Goal: Navigation & Orientation: Find specific page/section

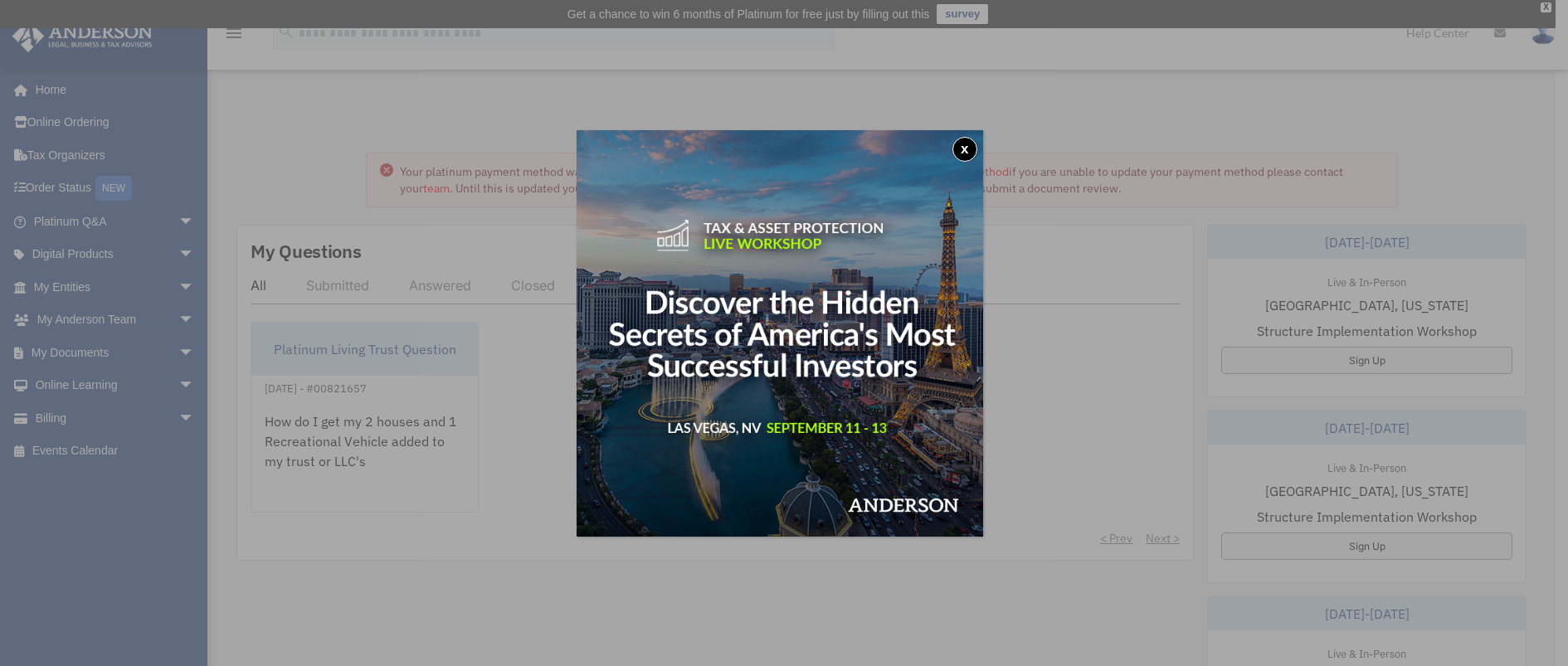
click at [968, 139] on button "x" at bounding box center [964, 149] width 25 height 25
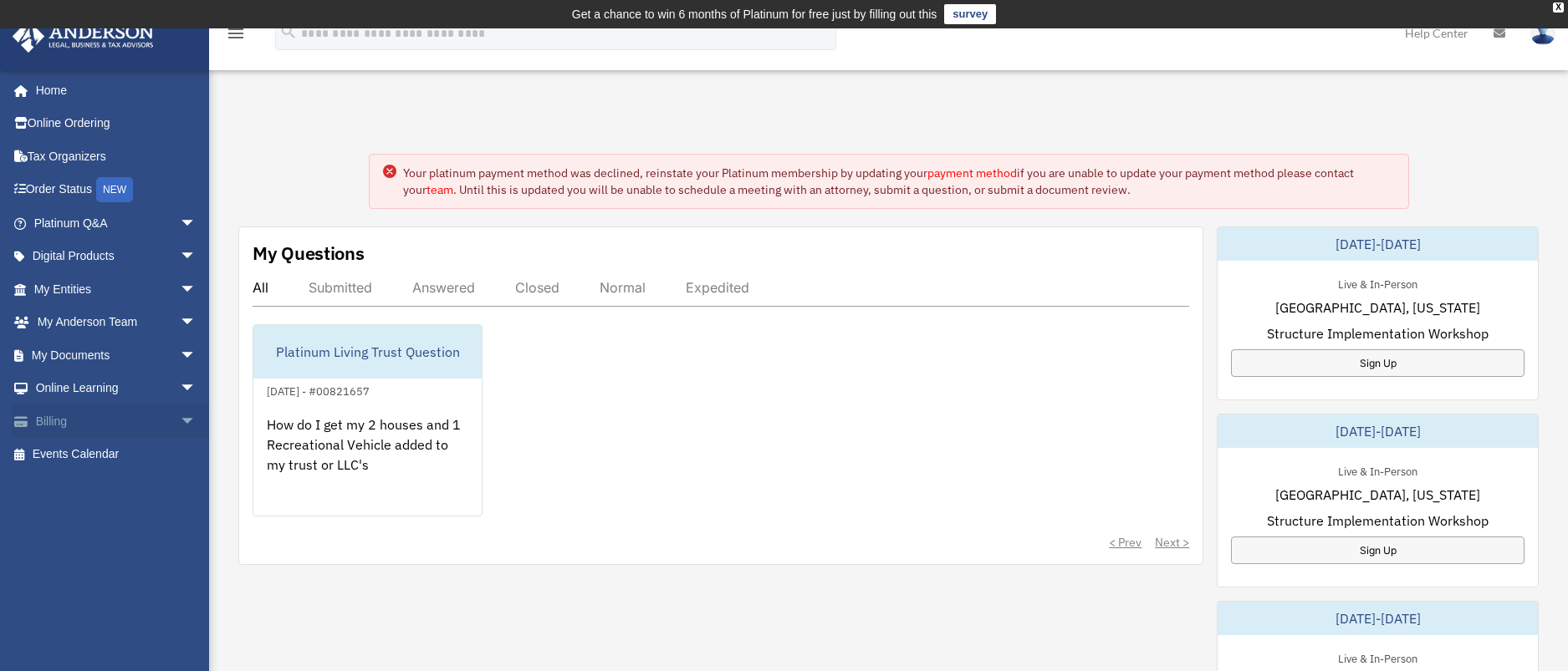
click at [62, 419] on link "Billing arrow_drop_down" at bounding box center [117, 421] width 210 height 33
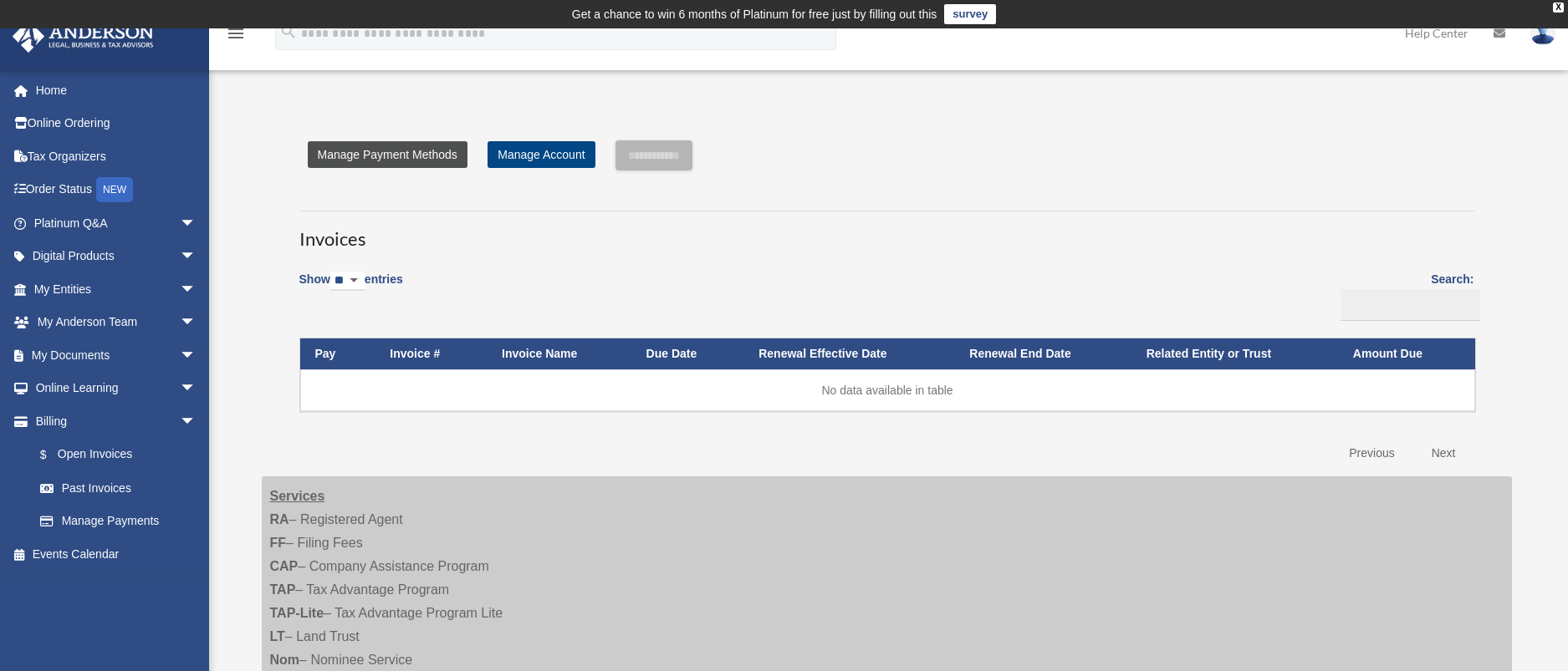
click at [403, 153] on link "Manage Payment Methods" at bounding box center [387, 154] width 159 height 27
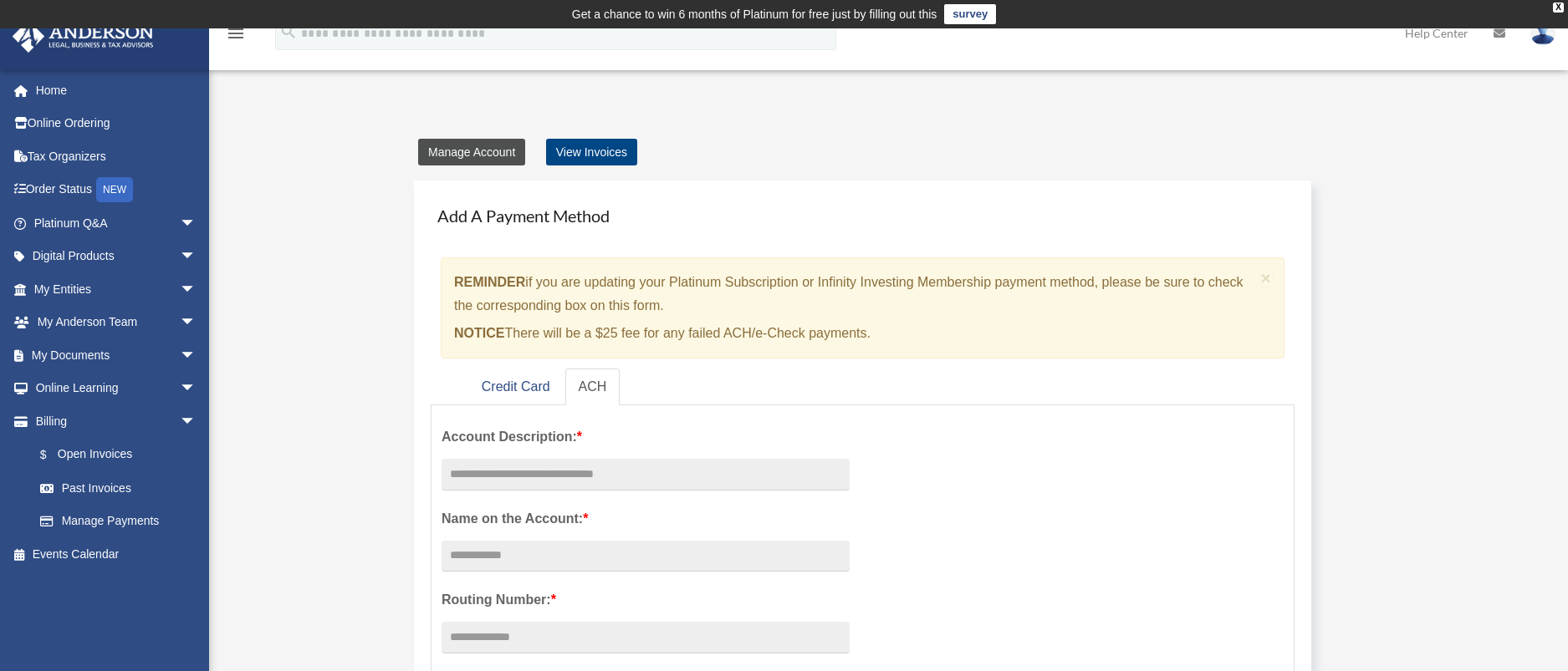
click at [493, 153] on link "Manage Account" at bounding box center [472, 152] width 107 height 27
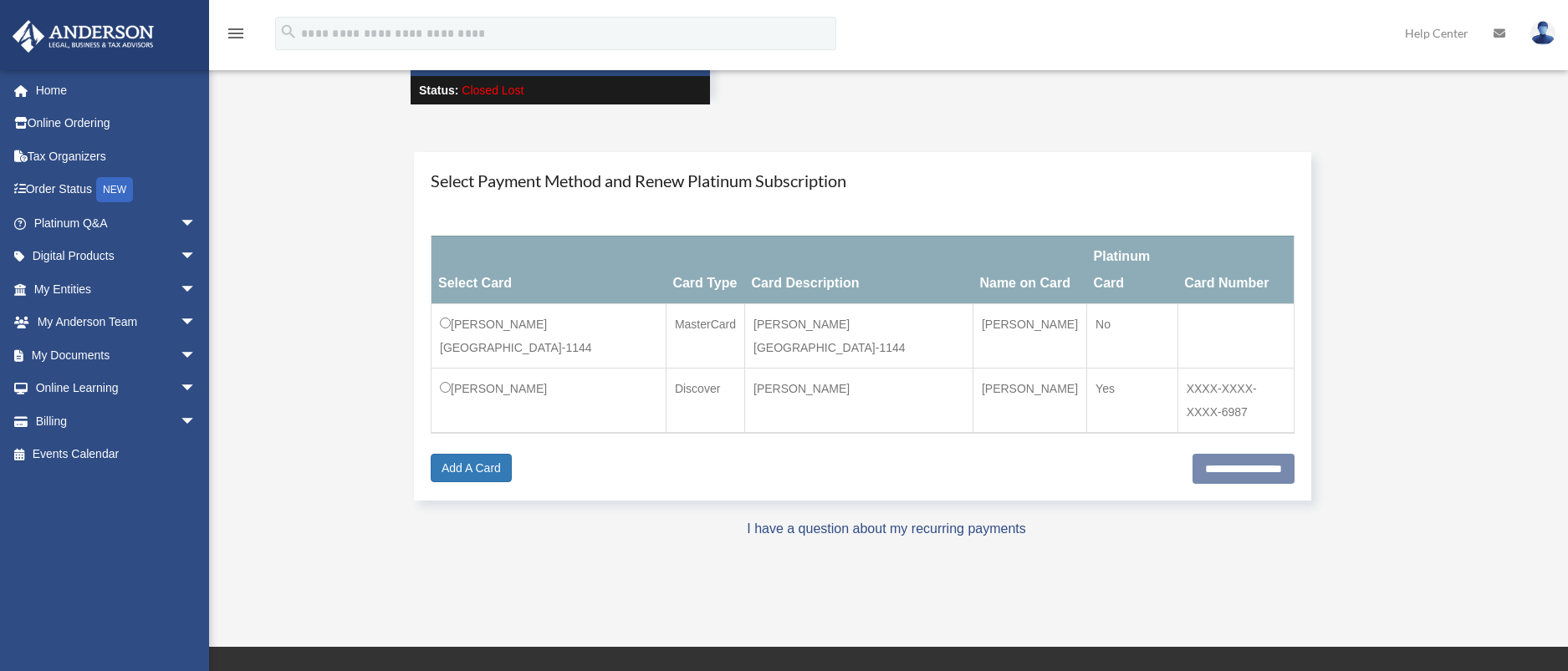
scroll to position [167, 0]
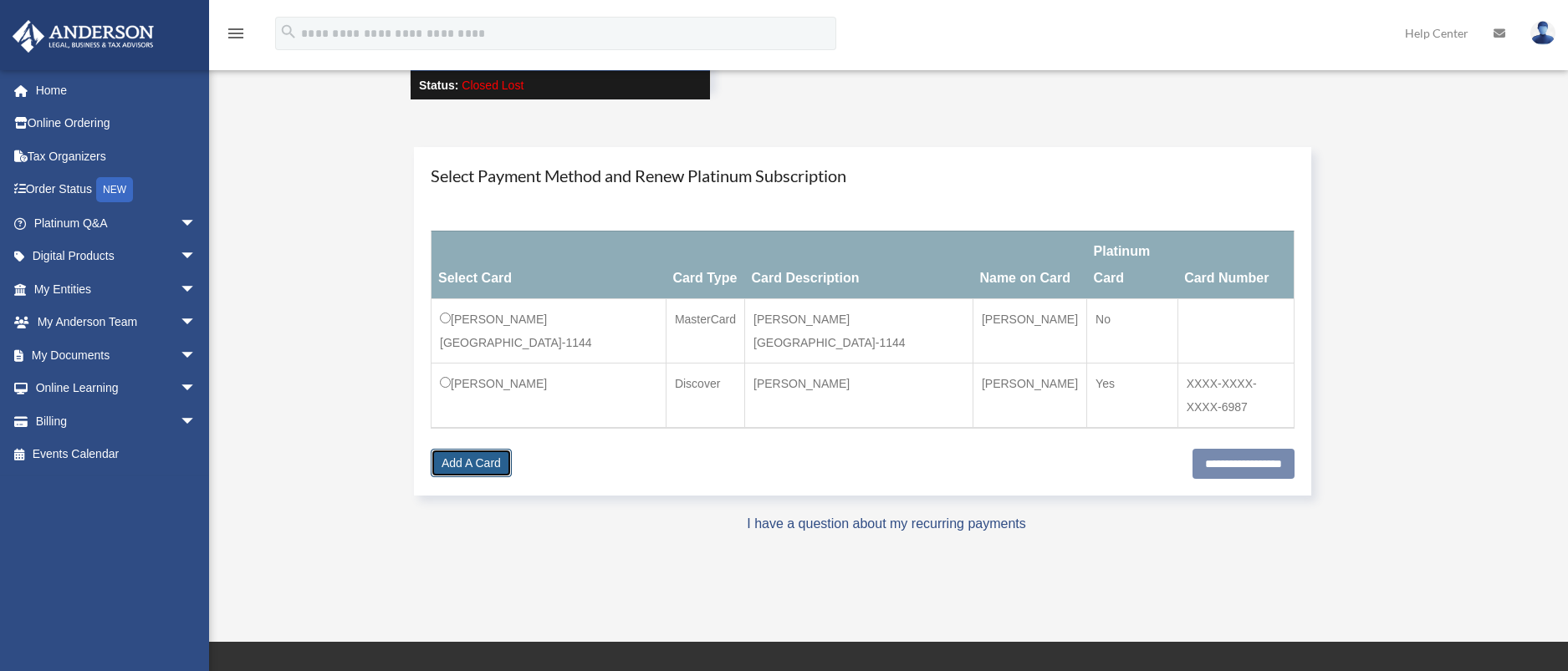
click at [473, 449] on link "Add A Card" at bounding box center [471, 463] width 81 height 28
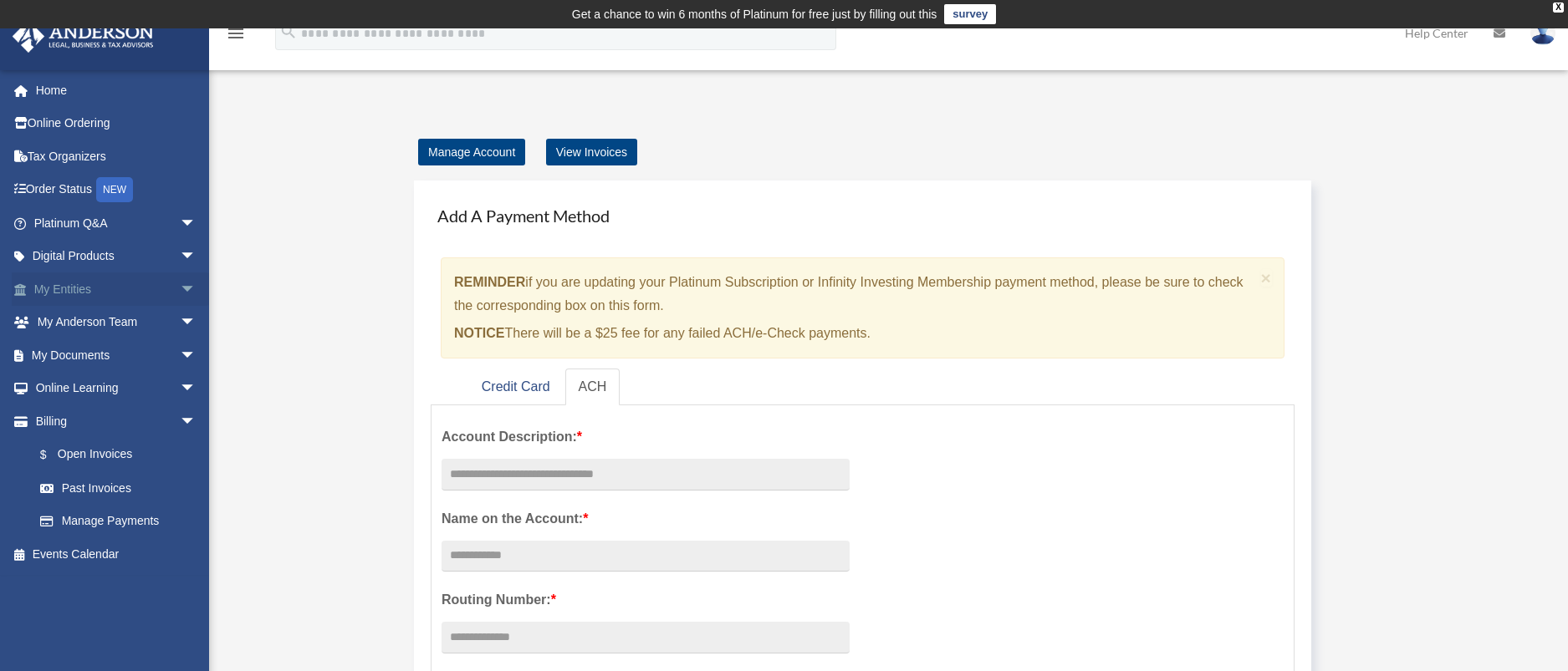
click at [180, 287] on span "arrow_drop_down" at bounding box center [196, 290] width 33 height 34
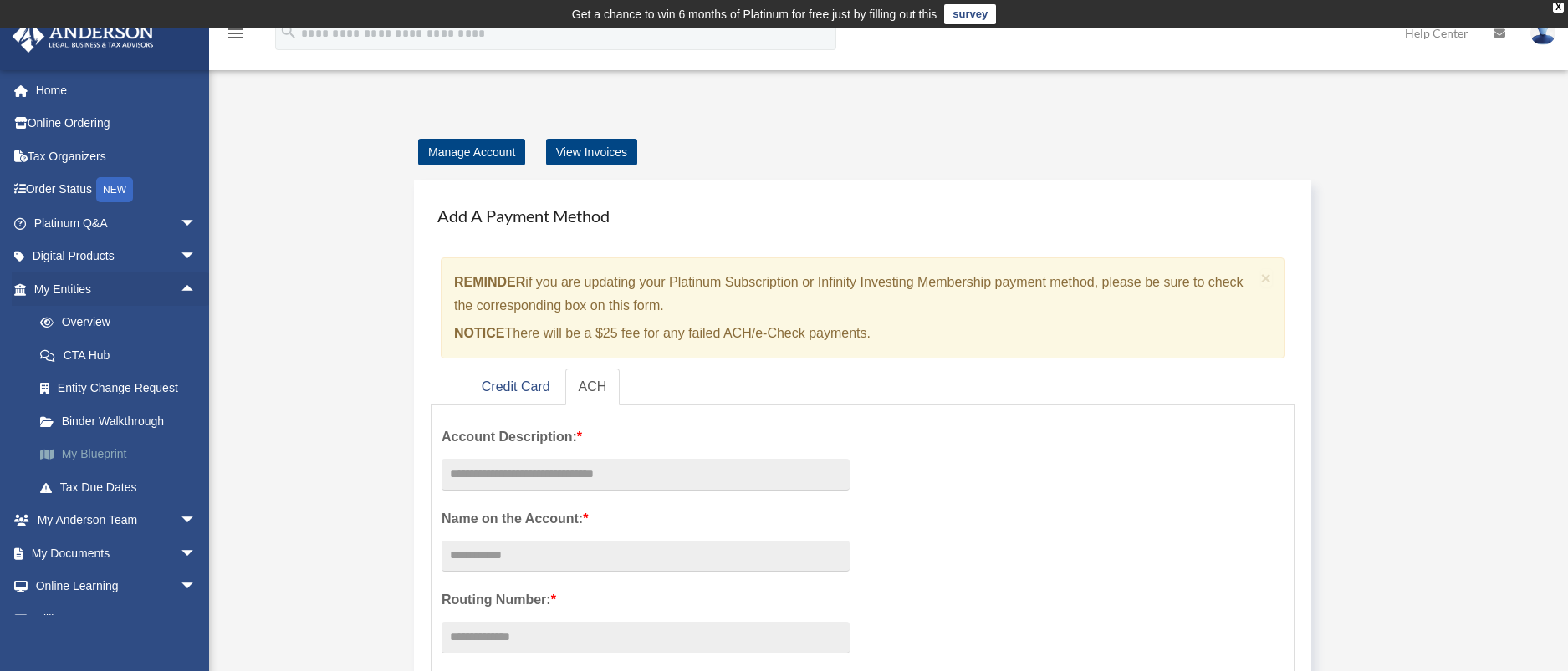
click at [100, 451] on link "My Blueprint" at bounding box center [122, 454] width 198 height 33
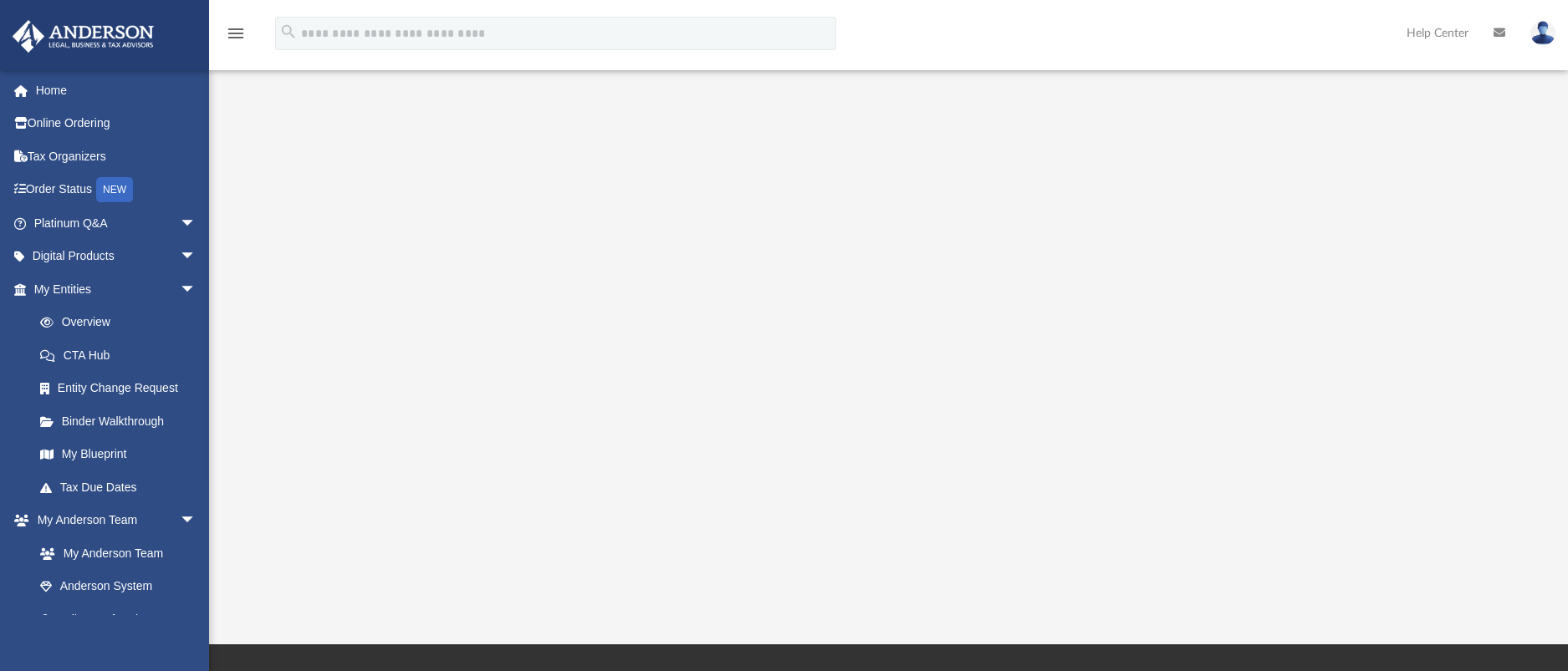
scroll to position [234, 0]
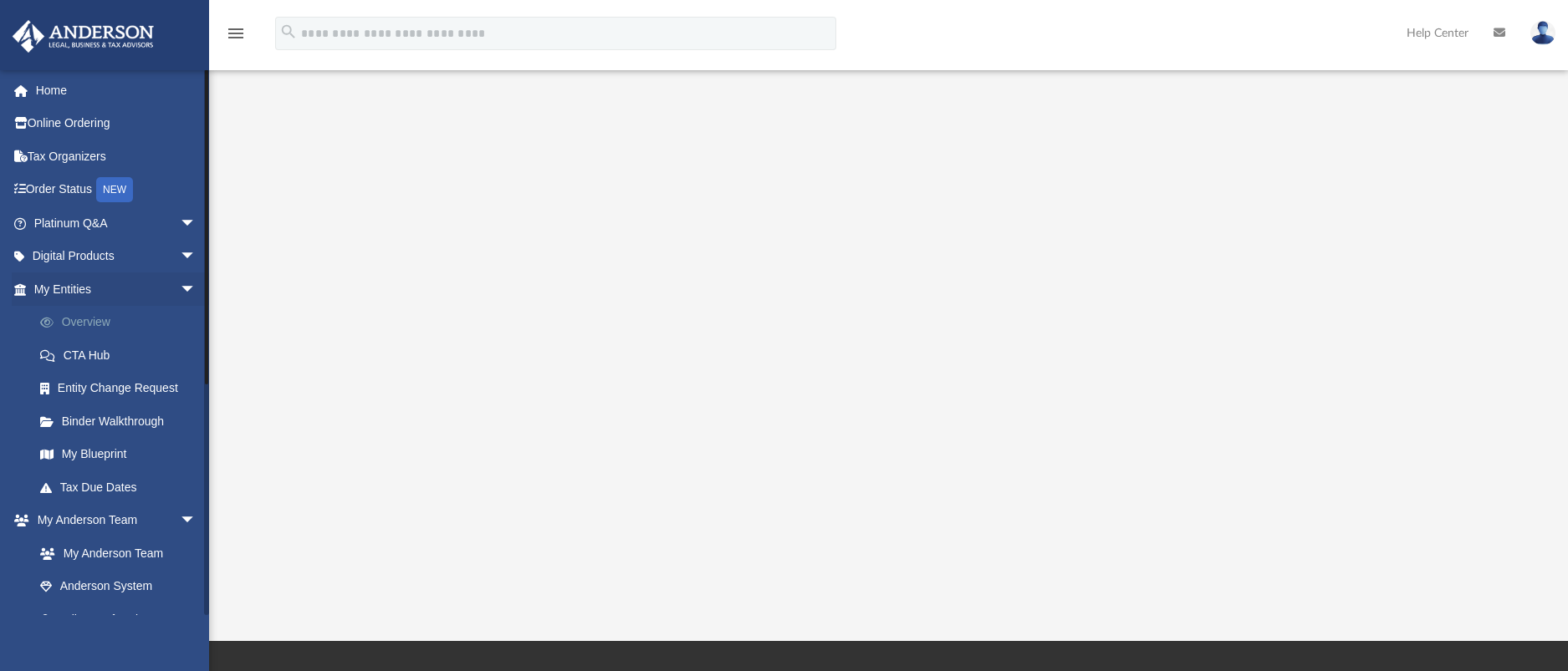
click at [88, 315] on link "Overview" at bounding box center [122, 322] width 198 height 33
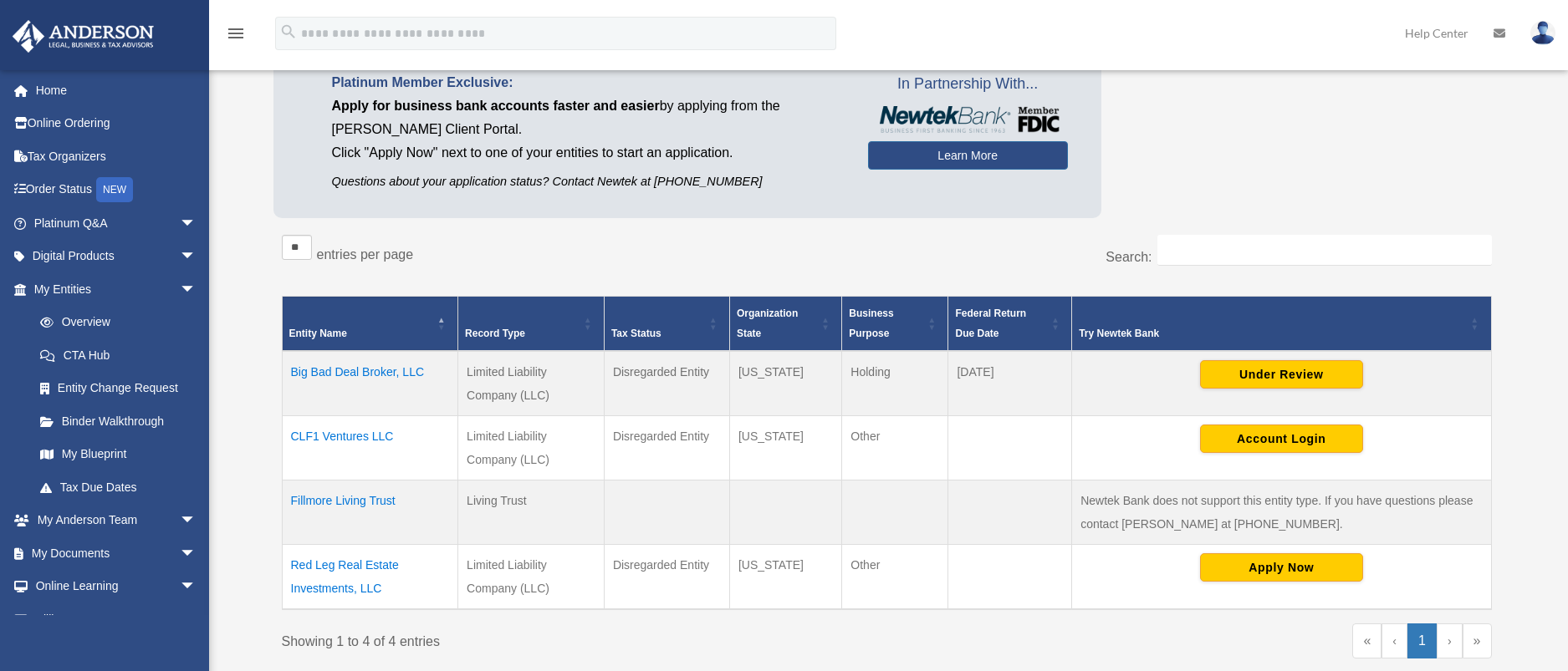
scroll to position [167, 0]
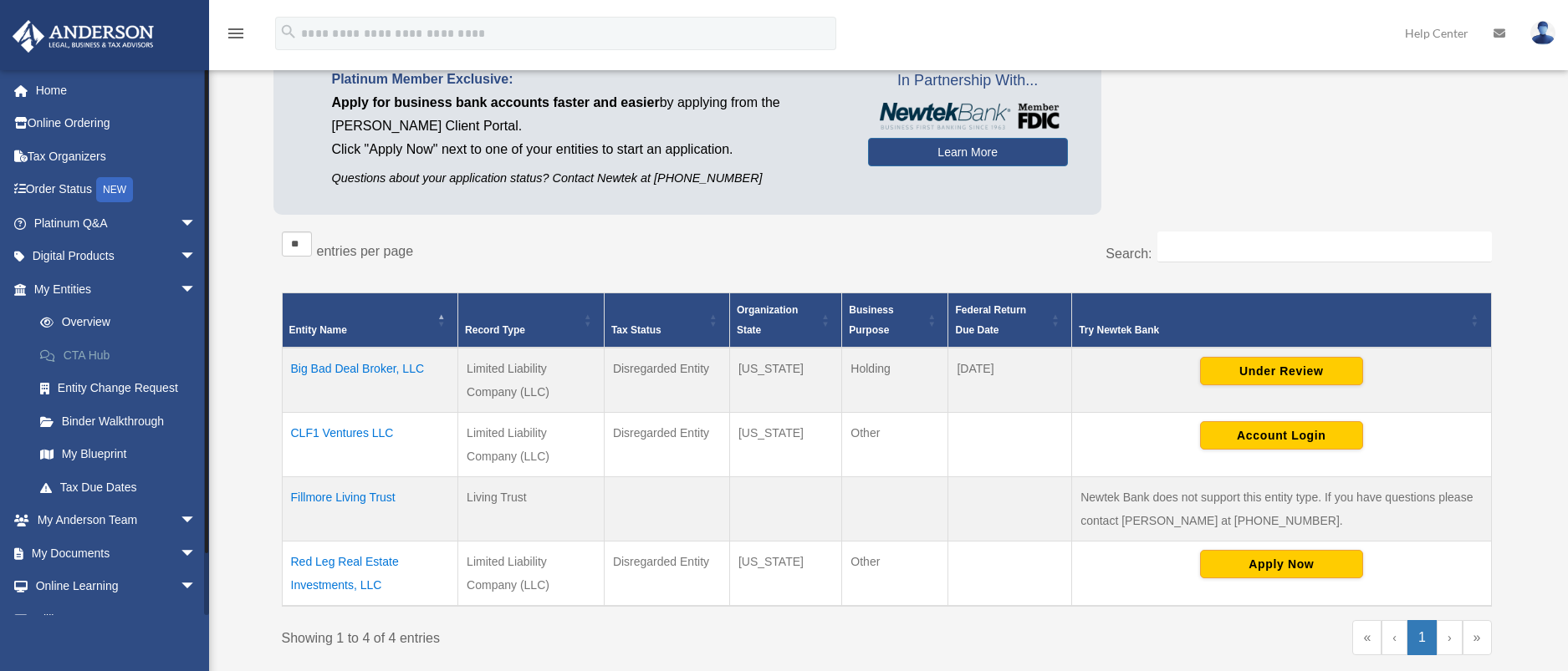
click at [91, 346] on link "CTA Hub" at bounding box center [122, 355] width 198 height 33
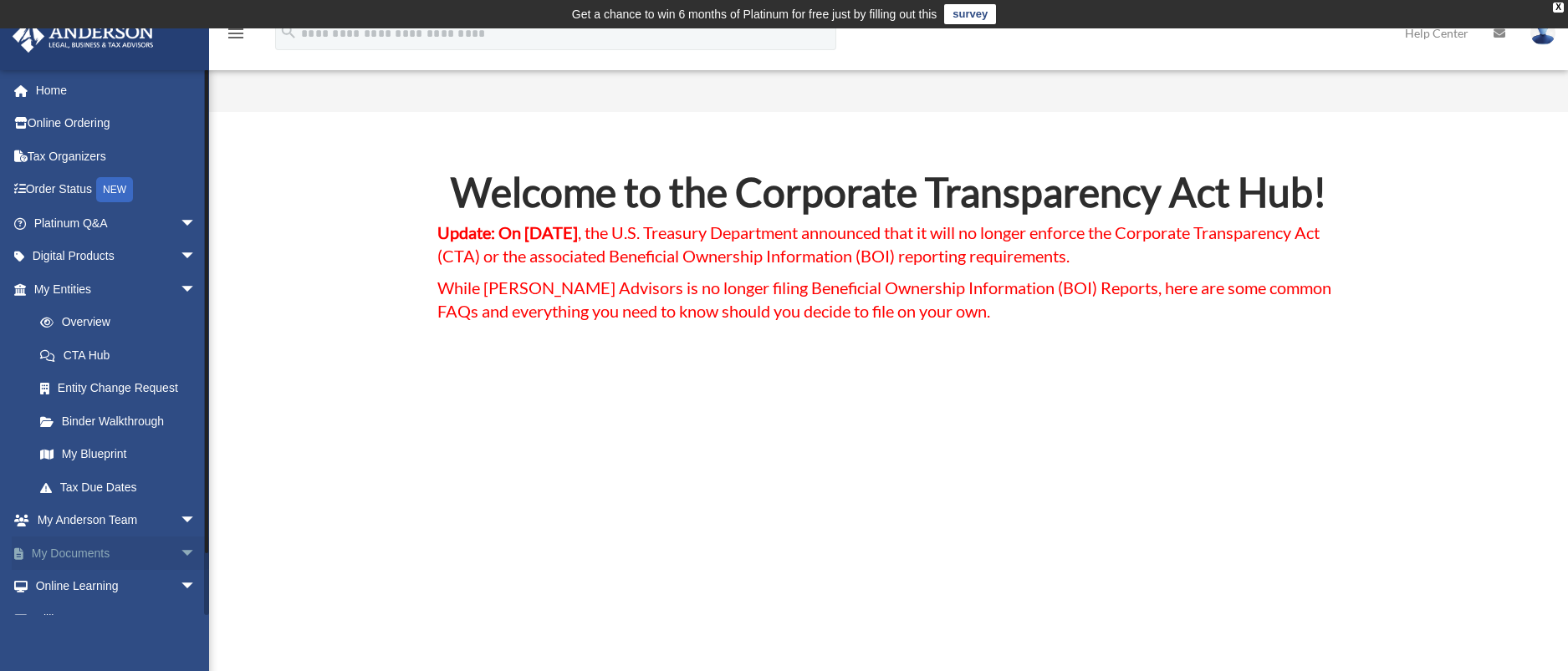
click at [81, 548] on link "My Documents arrow_drop_down" at bounding box center [117, 553] width 210 height 33
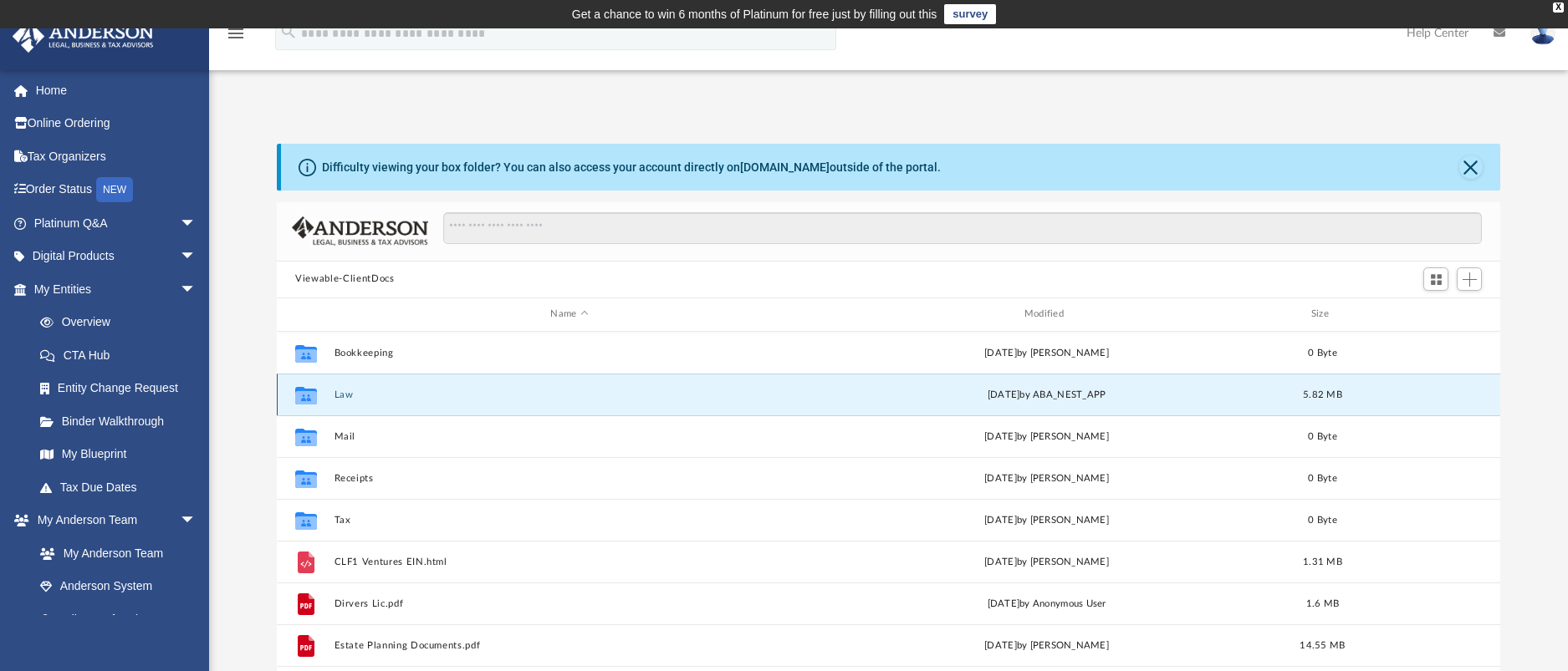
click at [344, 389] on button "Law" at bounding box center [569, 394] width 470 height 11
